Goal: Transaction & Acquisition: Purchase product/service

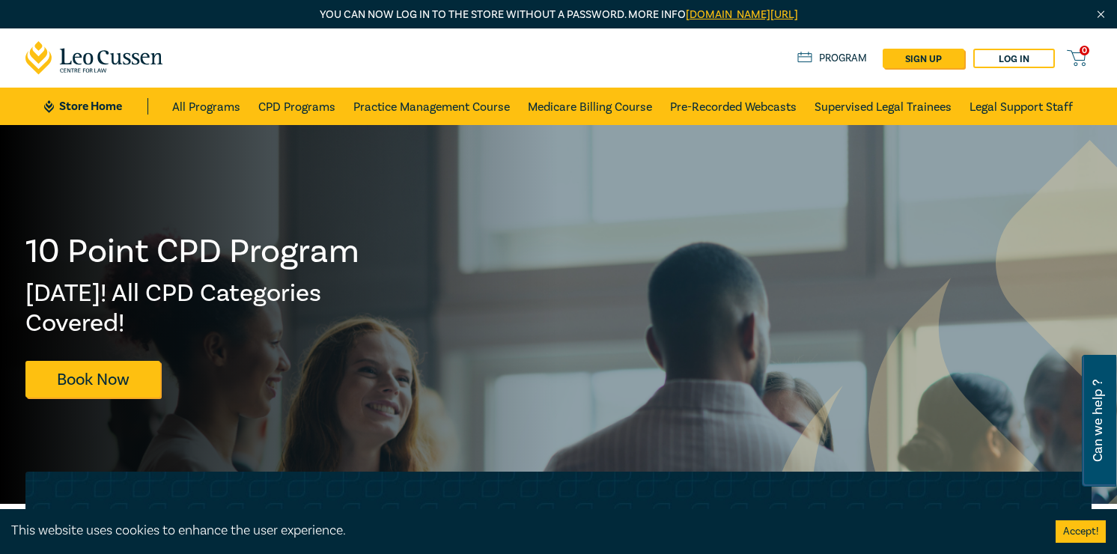
drag, startPoint x: 207, startPoint y: 73, endPoint x: 73, endPoint y: 55, distance: 135.2
click at [73, 56] on div "0 $ NaN Store Home About us Program sign up Log in 0" at bounding box center [558, 57] width 1084 height 59
click at [313, 118] on link "CPD Programs" at bounding box center [296, 106] width 77 height 37
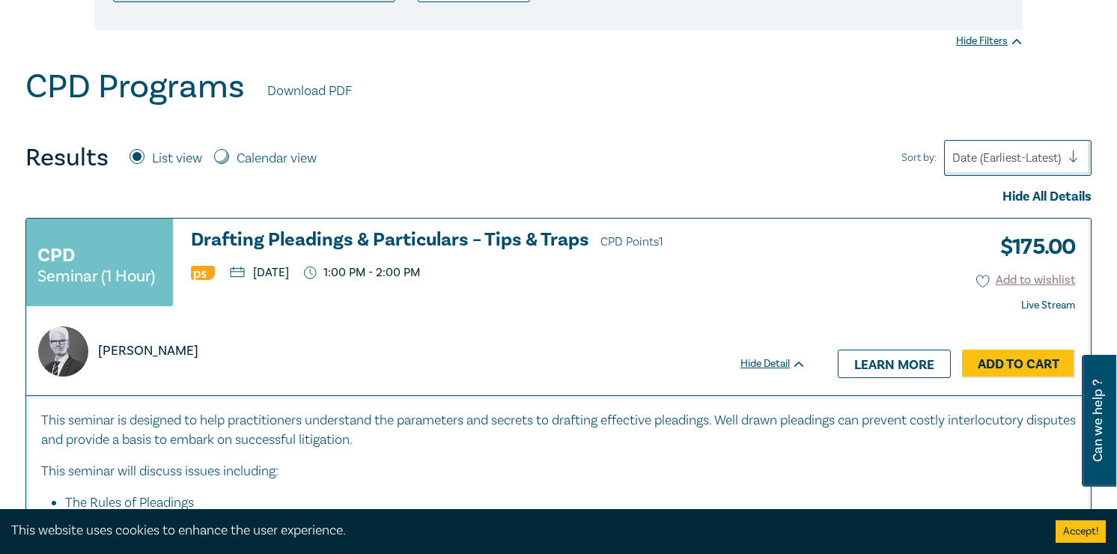
scroll to position [476, 0]
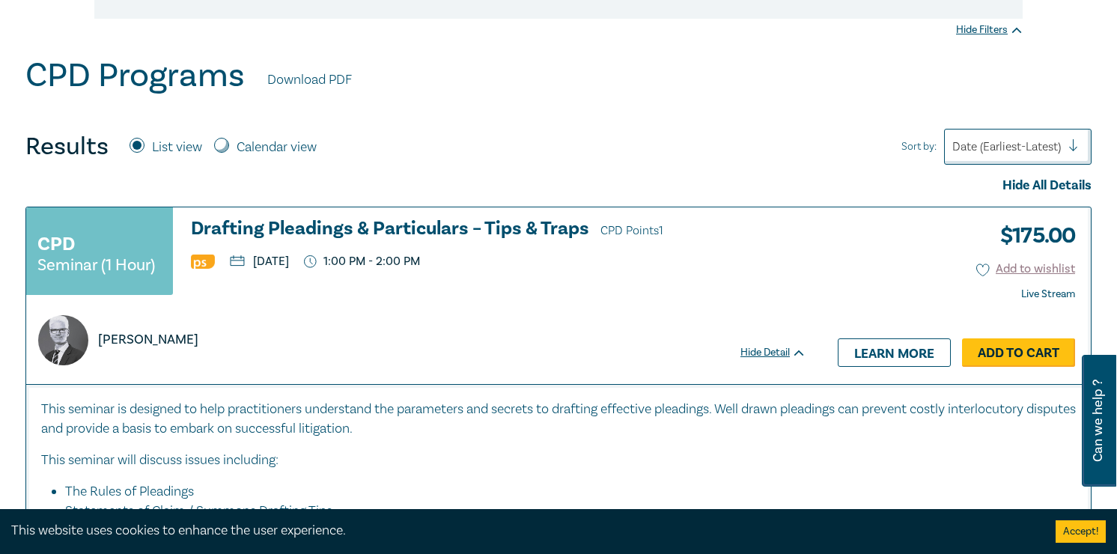
click at [980, 356] on link "Add to Cart" at bounding box center [1018, 352] width 113 height 28
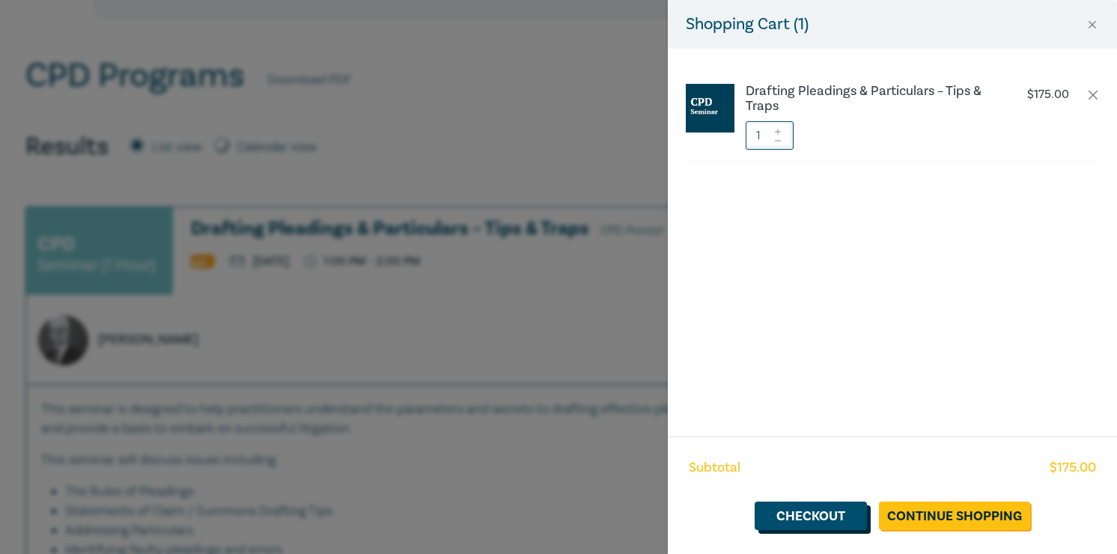
click at [847, 507] on link "Checkout" at bounding box center [811, 516] width 112 height 28
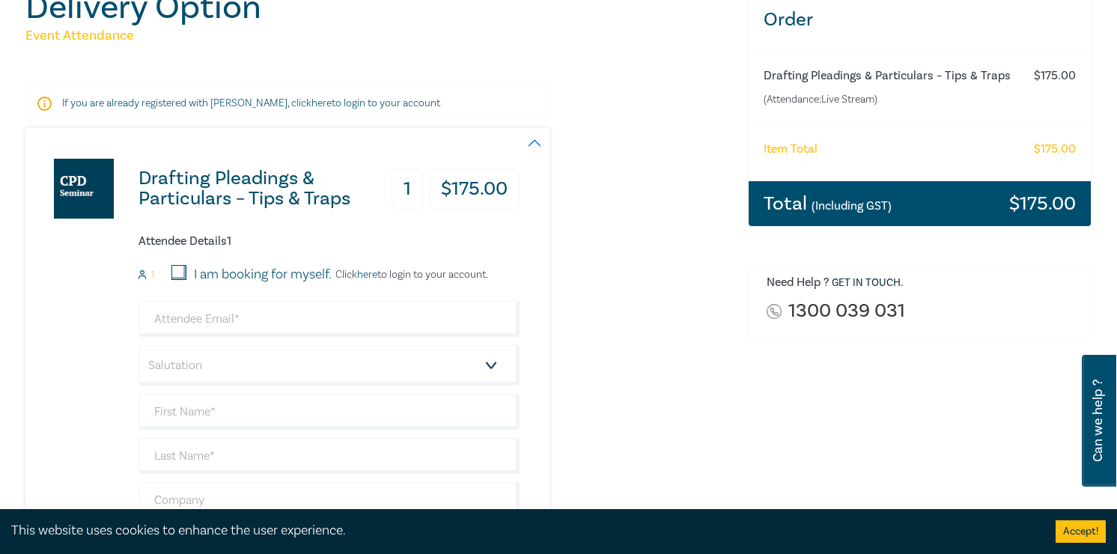
scroll to position [203, 0]
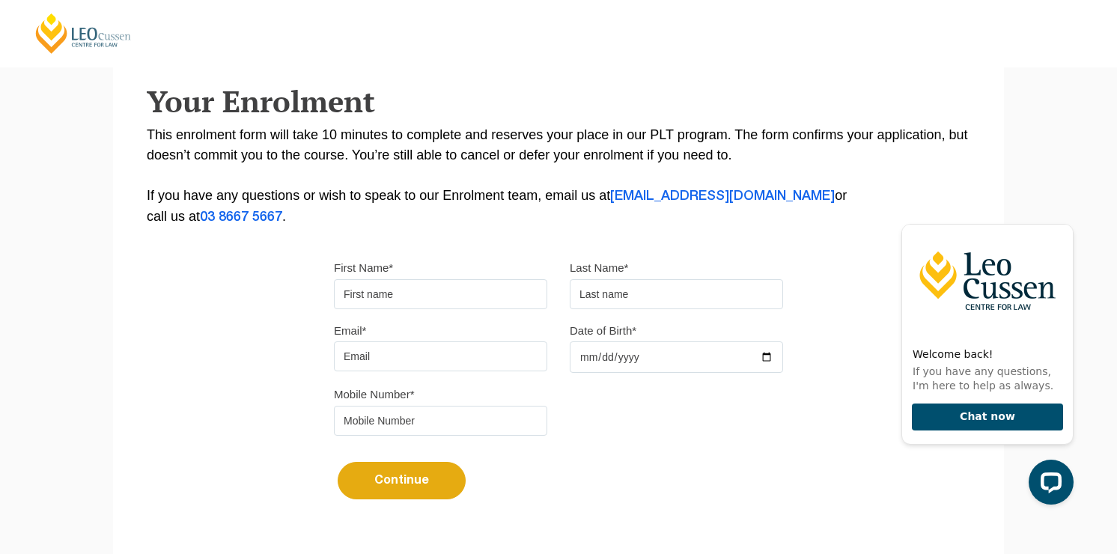
scroll to position [242, 0]
